Goal: Task Accomplishment & Management: Complete application form

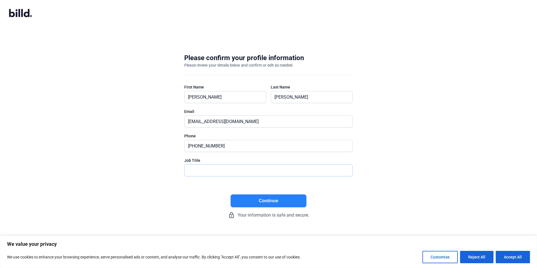
click at [202, 171] on input "text" at bounding box center [269, 171] width 168 height 12
type input "Plaid"
click at [271, 199] on button "Continue" at bounding box center [269, 200] width 76 height 13
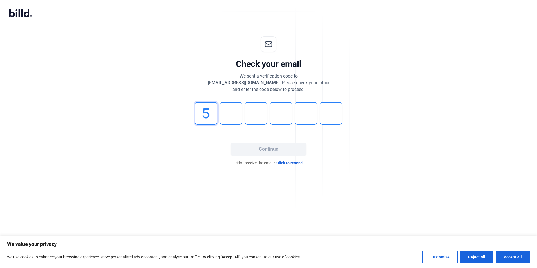
type input "5"
type input "7"
type input "1"
type input "5"
type input "4"
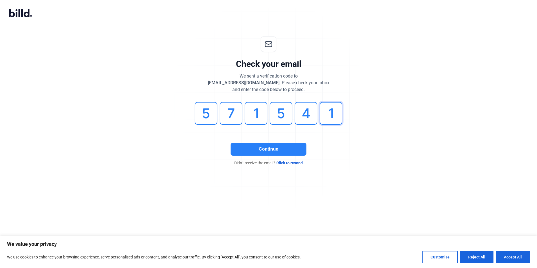
type input "1"
click at [260, 147] on button "Continue" at bounding box center [269, 149] width 76 height 13
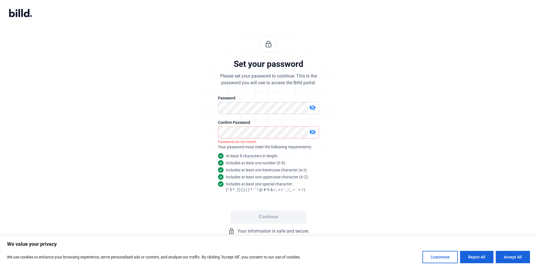
click at [312, 106] on mat-icon "visibility_off" at bounding box center [312, 107] width 7 height 7
click at [314, 131] on mat-icon "visibility_off" at bounding box center [312, 132] width 7 height 7
click at [267, 219] on button "Continue" at bounding box center [269, 216] width 76 height 13
click at [267, 216] on button "Continue" at bounding box center [269, 216] width 76 height 13
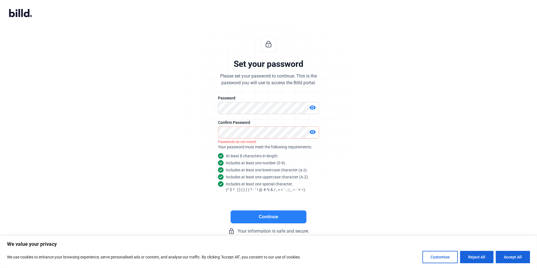
click at [277, 214] on button "Continue" at bounding box center [269, 216] width 76 height 13
click at [266, 220] on button "Continue" at bounding box center [269, 216] width 76 height 13
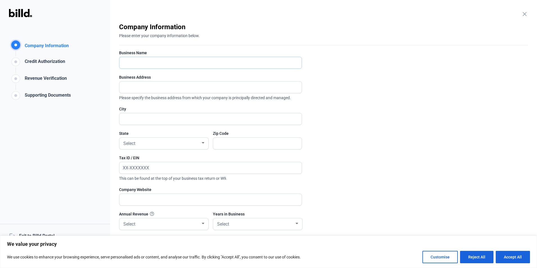
click at [138, 62] on input "text" at bounding box center [210, 63] width 182 height 12
type input "Site Concepts, Inc."
click at [72, 138] on div "Company Information Company Information Credit Authorization Revenue Verificati…" at bounding box center [55, 134] width 110 height 268
click at [129, 89] on input "text" at bounding box center [210, 87] width 182 height 12
type input "[STREET_ADDRESS]"
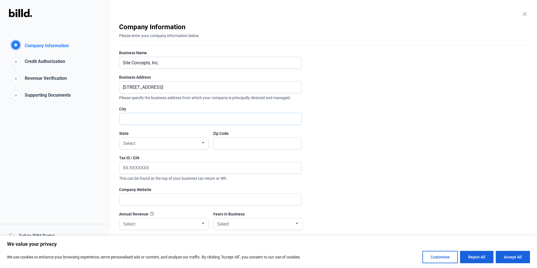
type input "[GEOGRAPHIC_DATA], [GEOGRAPHIC_DATA] [GEOGRAPHIC_DATA]"
type input "29078"
type input "[STREET_ADDRESS]"
click at [181, 124] on input "[GEOGRAPHIC_DATA], [GEOGRAPHIC_DATA] [GEOGRAPHIC_DATA]" at bounding box center [210, 119] width 182 height 12
type input "G"
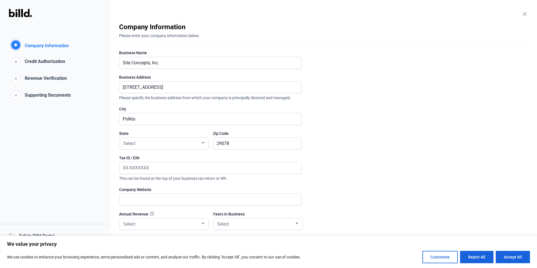
click at [107, 143] on div "Company Information Company Information Credit Authorization Revenue Verificati…" at bounding box center [55, 134] width 110 height 268
click at [136, 120] on input "Polkto" at bounding box center [207, 119] width 176 height 12
type input "Polkton"
click at [203, 142] on div at bounding box center [203, 142] width 3 height 1
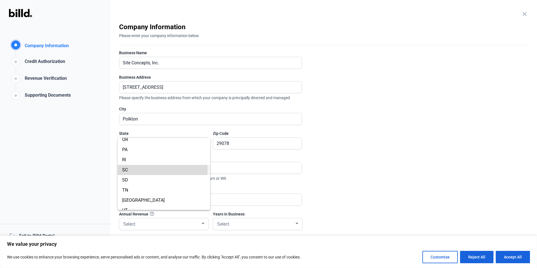
click at [125, 170] on span "SC" at bounding box center [125, 169] width 6 height 5
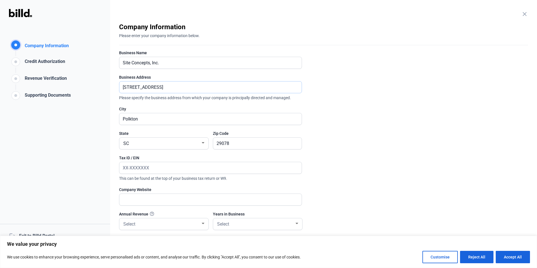
click at [170, 87] on input "[STREET_ADDRESS]" at bounding box center [210, 87] width 182 height 12
type input "4"
type input "[STREET_ADDRESS]"
click at [155, 164] on input "text" at bounding box center [210, 168] width 182 height 12
type input "[US_EMPLOYER_IDENTIFICATION_NUMBER]"
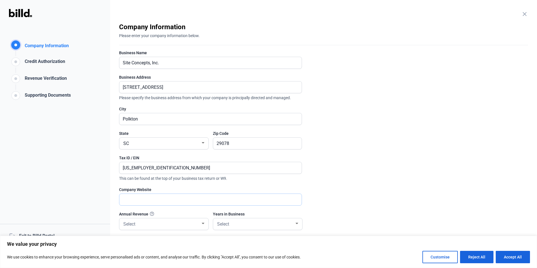
click at [139, 200] on input "text" at bounding box center [210, 200] width 182 height 12
type input "NA"
click at [203, 223] on div at bounding box center [203, 223] width 5 height 4
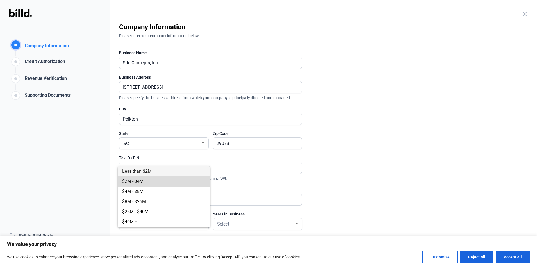
click at [143, 181] on span "$2M - $4M" at bounding box center [132, 181] width 21 height 5
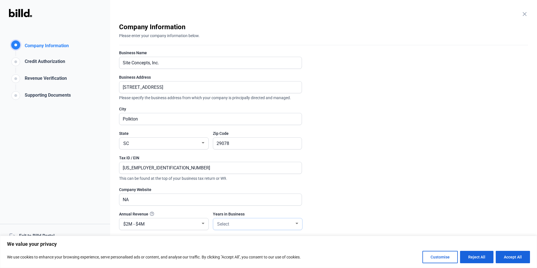
click at [297, 223] on div at bounding box center [297, 223] width 3 height 1
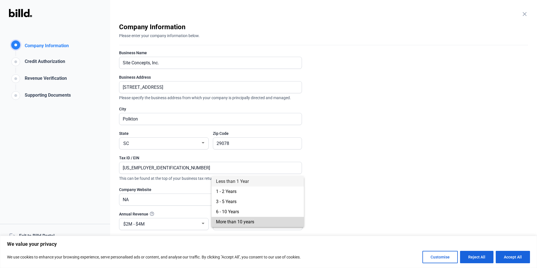
click at [242, 222] on span "More than 10 years" at bounding box center [235, 221] width 38 height 5
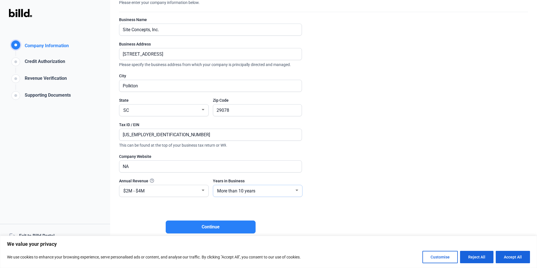
scroll to position [40, 0]
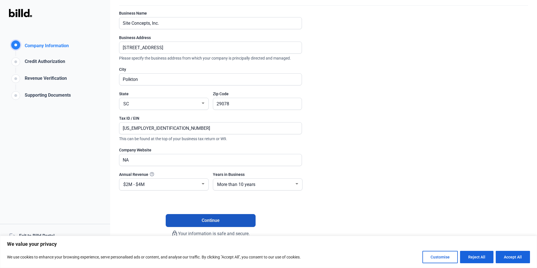
click at [208, 219] on span "Continue" at bounding box center [211, 220] width 18 height 7
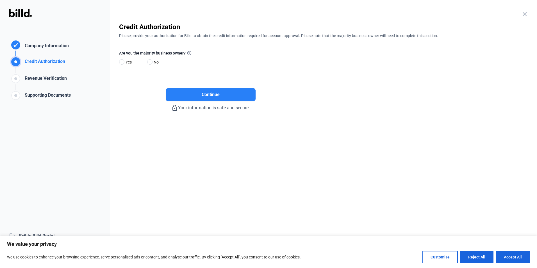
scroll to position [0, 0]
click at [122, 59] on label "Yes" at bounding box center [130, 63] width 22 height 8
click at [122, 60] on input "Yes" at bounding box center [121, 62] width 4 height 4
radio input "true"
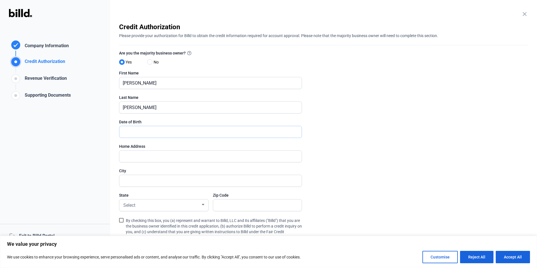
click at [134, 133] on input "text" at bounding box center [210, 132] width 182 height 12
type input "[DATE]"
click at [126, 157] on input "text" at bounding box center [210, 157] width 182 height 12
type input "[STREET_ADDRESS]"
type input "OAKBORO"
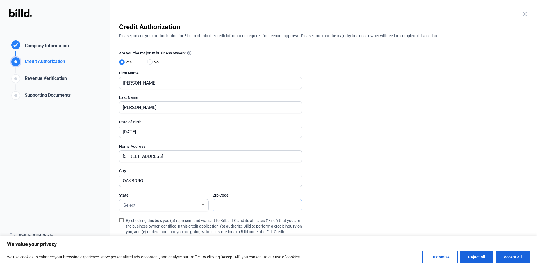
type input "28129"
click at [204, 205] on div at bounding box center [203, 204] width 3 height 1
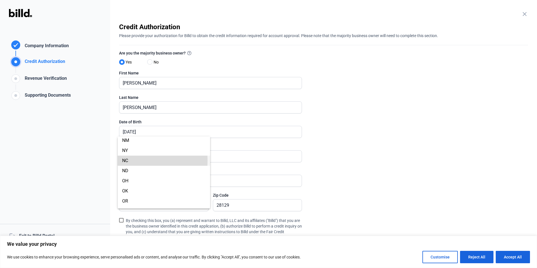
click at [125, 161] on span "NC" at bounding box center [125, 160] width 6 height 5
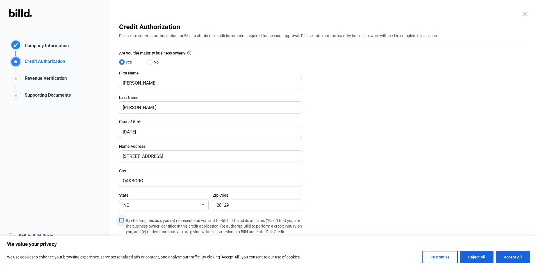
click at [120, 221] on span at bounding box center [121, 220] width 4 height 4
click at [0, 0] on input "By checking this box, you (a) represent and warrant to Billd, LLC and its affil…" at bounding box center [0, 0] width 0 height 0
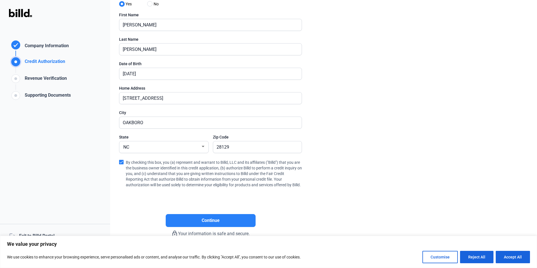
scroll to position [64, 0]
click at [220, 228] on div "lock_outline Your information is safe and secure." at bounding box center [210, 232] width 183 height 10
click at [211, 221] on span "Continue" at bounding box center [211, 220] width 18 height 7
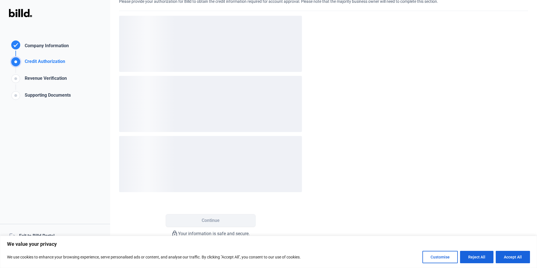
scroll to position [0, 0]
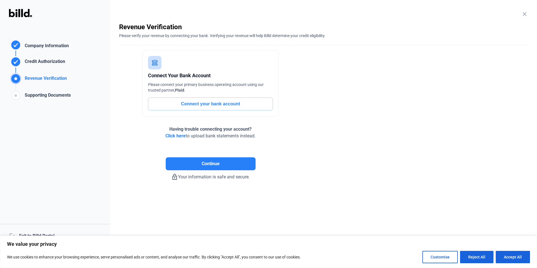
click at [217, 103] on button "Connect your bank account" at bounding box center [210, 104] width 125 height 13
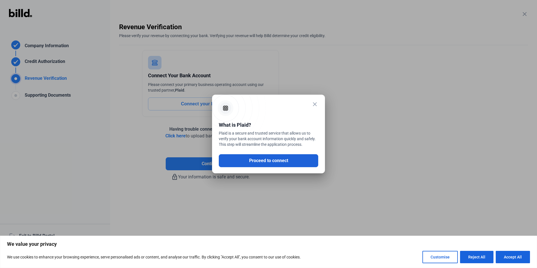
click at [269, 162] on button "Proceed to connect" at bounding box center [268, 160] width 99 height 13
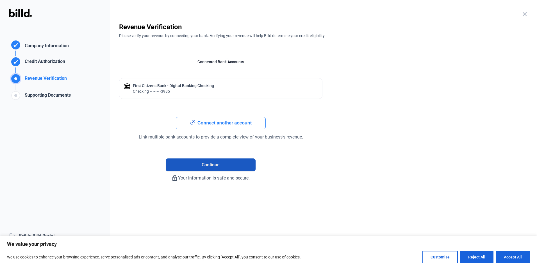
click at [216, 162] on span "Continue" at bounding box center [211, 165] width 18 height 7
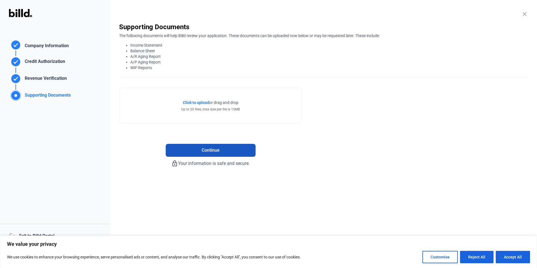
click at [210, 151] on span "Continue" at bounding box center [211, 150] width 18 height 7
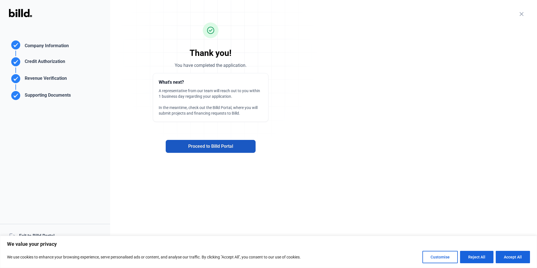
click at [210, 146] on span "Proceed to Billd Portal" at bounding box center [210, 146] width 45 height 7
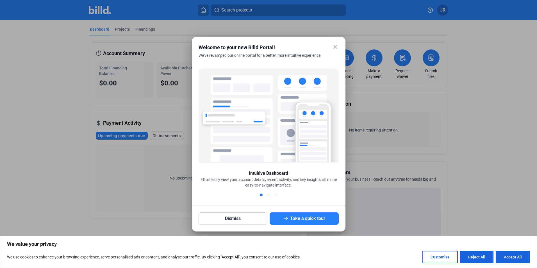
click at [336, 46] on mat-icon "close" at bounding box center [335, 47] width 7 height 7
